Goal: Use online tool/utility

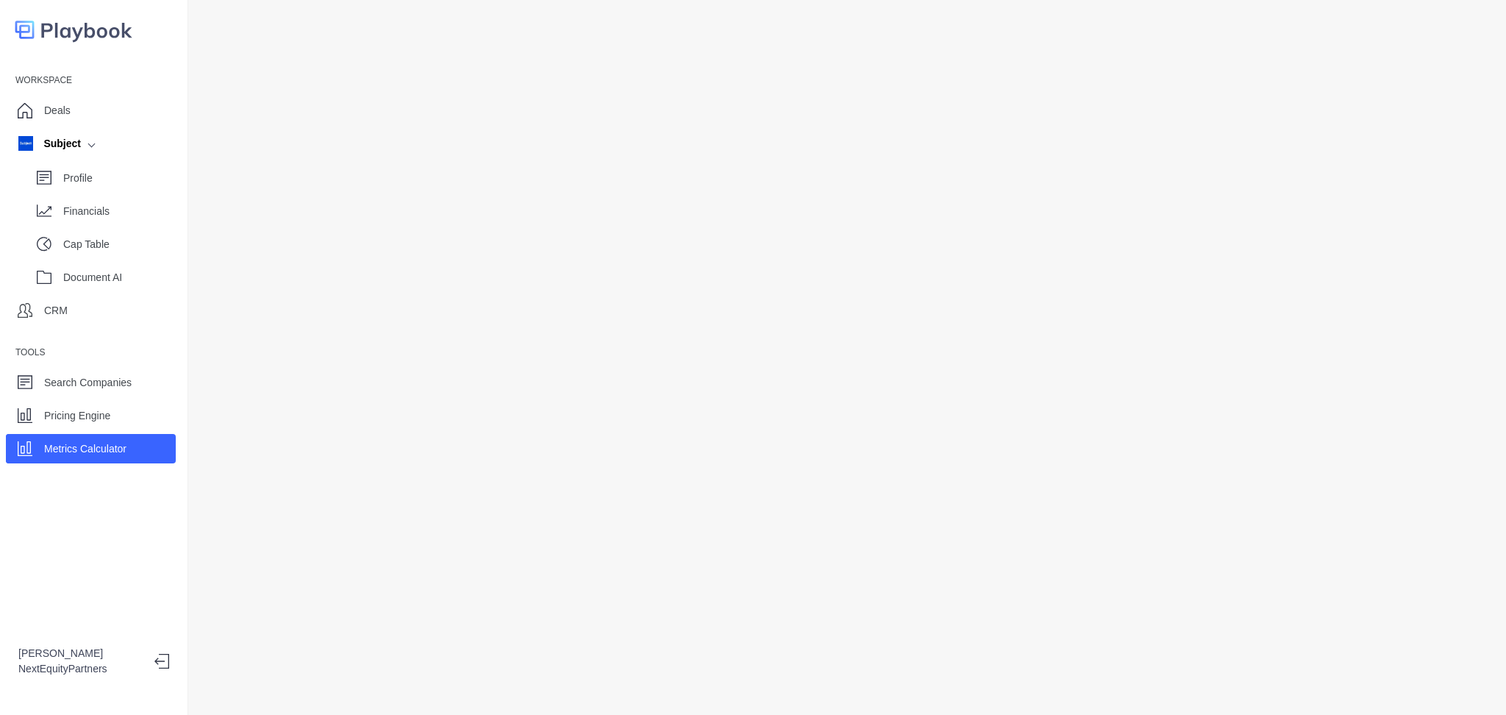
click at [120, 553] on div "Workspace Deals Subject Profile Financials Cap Table Document AI CRM Tools Sear…" at bounding box center [94, 357] width 188 height 715
